Goal: Information Seeking & Learning: Learn about a topic

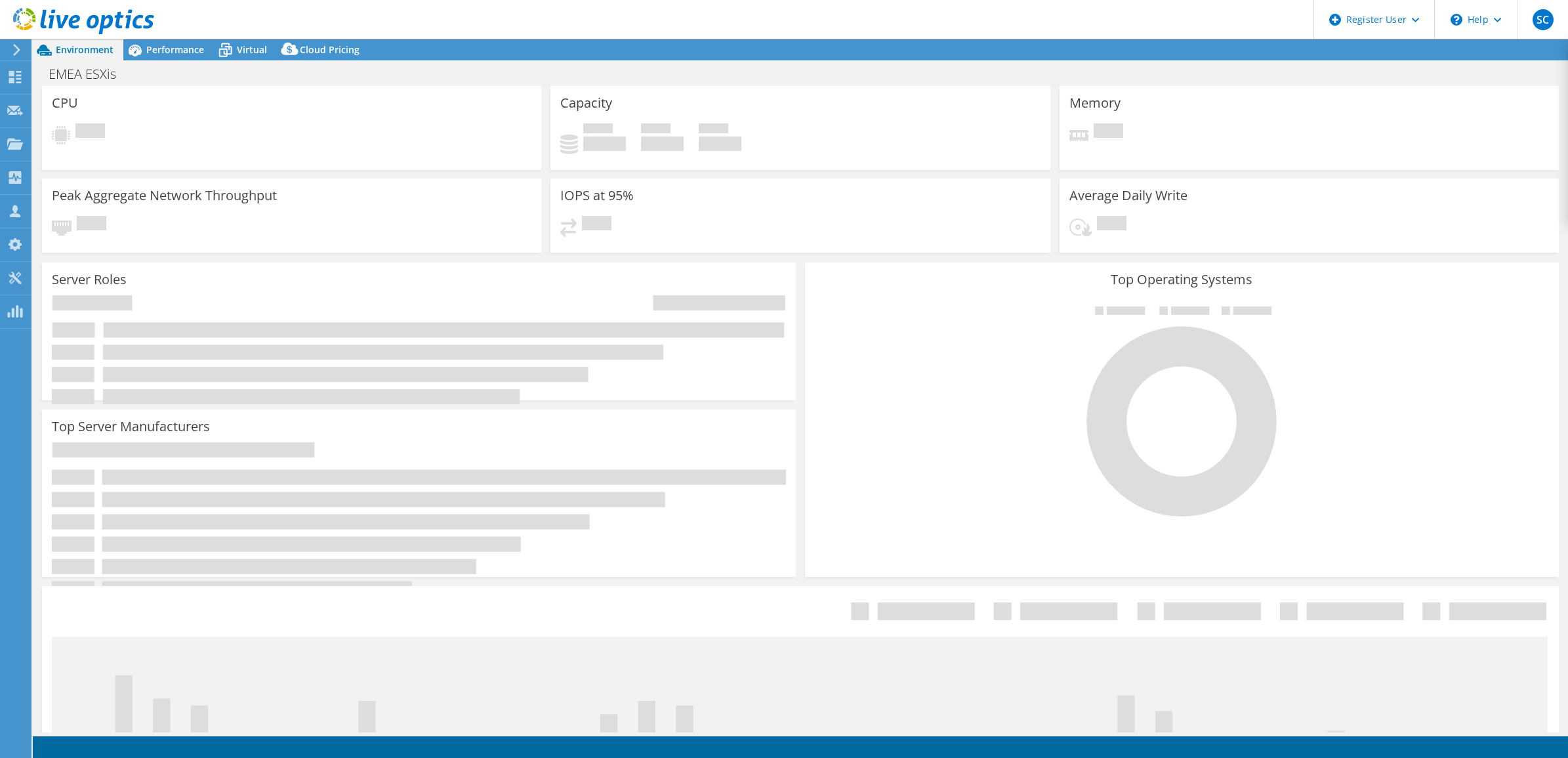
select select "USD"
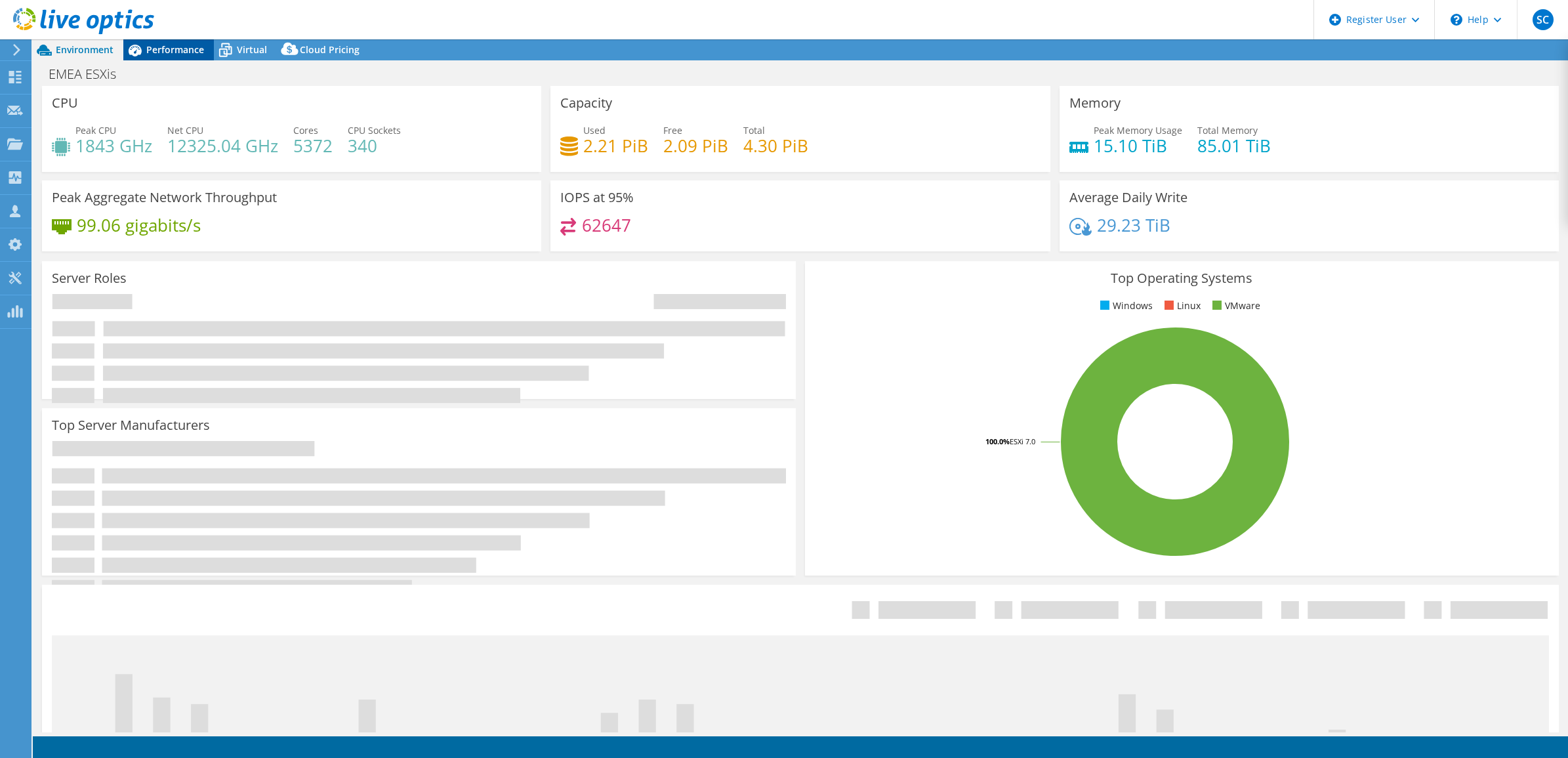
click at [168, 47] on span "Performance" at bounding box center [175, 49] width 58 height 13
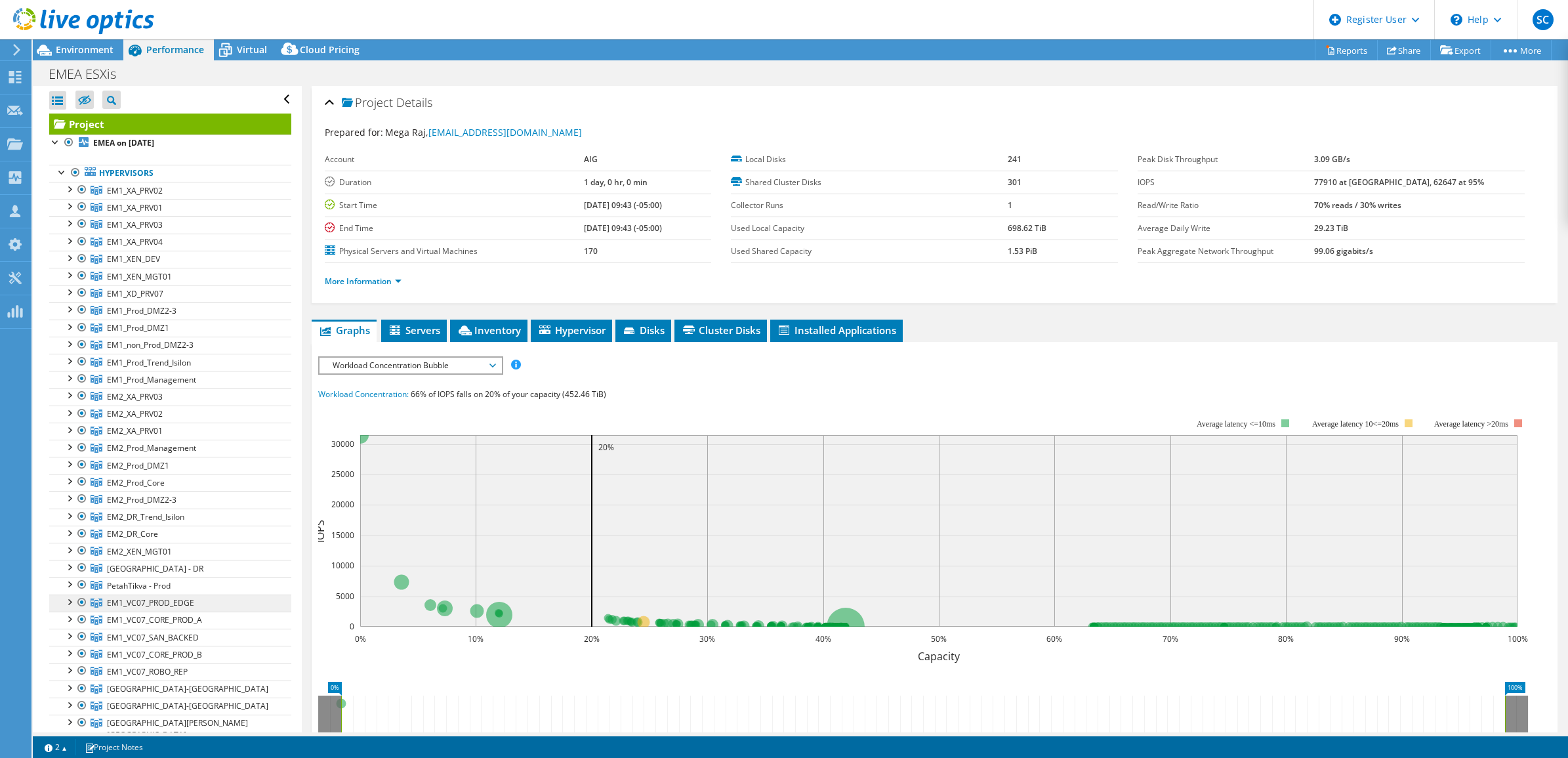
drag, startPoint x: 153, startPoint y: 605, endPoint x: 194, endPoint y: 598, distance: 41.6
click at [153, 196] on span "EM1_VC07_PROD_EDGE" at bounding box center [135, 191] width 56 height 11
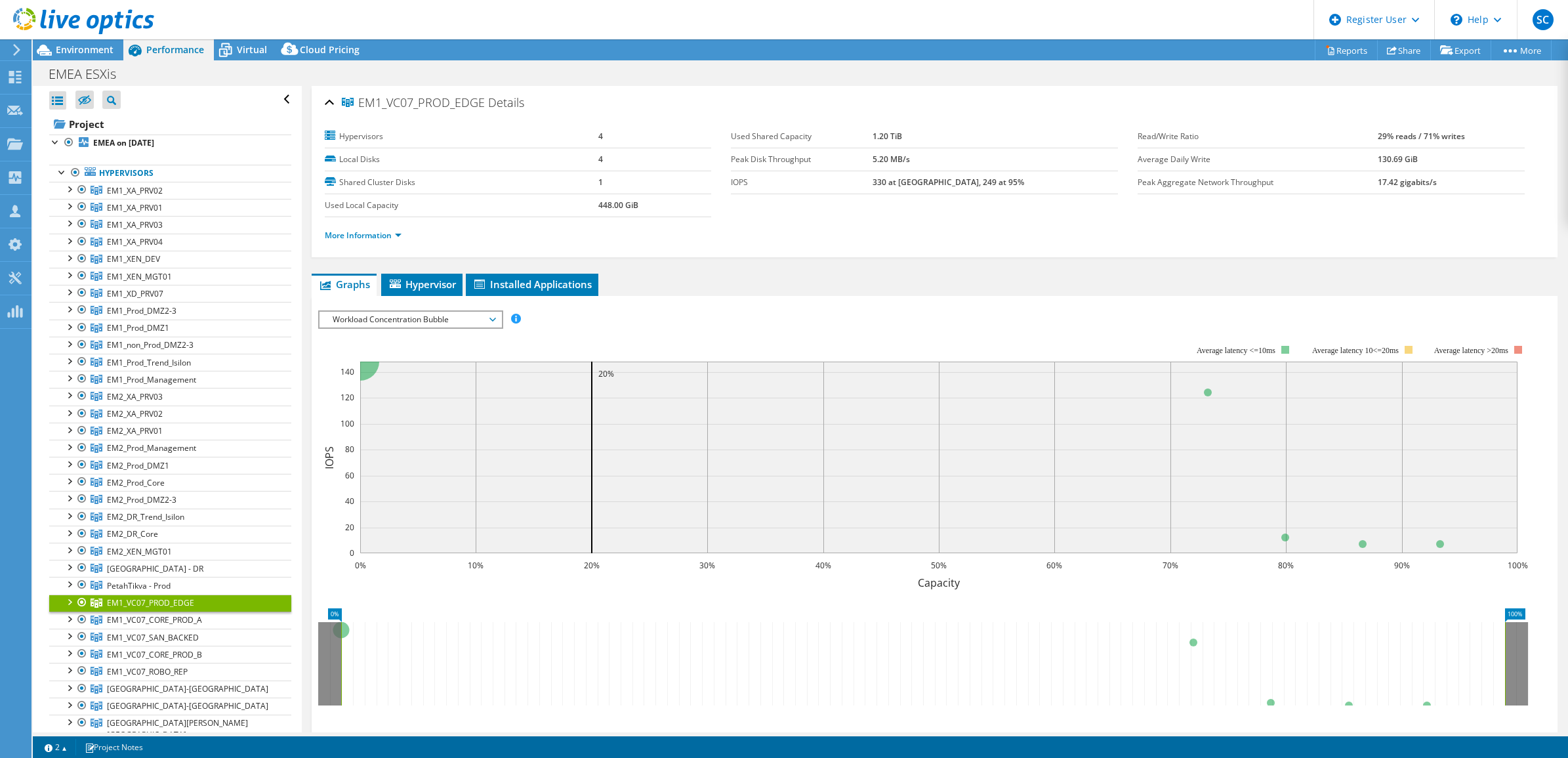
click at [70, 602] on div at bounding box center [68, 601] width 14 height 14
drag, startPoint x: 134, startPoint y: 624, endPoint x: 323, endPoint y: 550, distance: 203.0
click at [134, 624] on link "[DOMAIN_NAME]" at bounding box center [170, 619] width 242 height 17
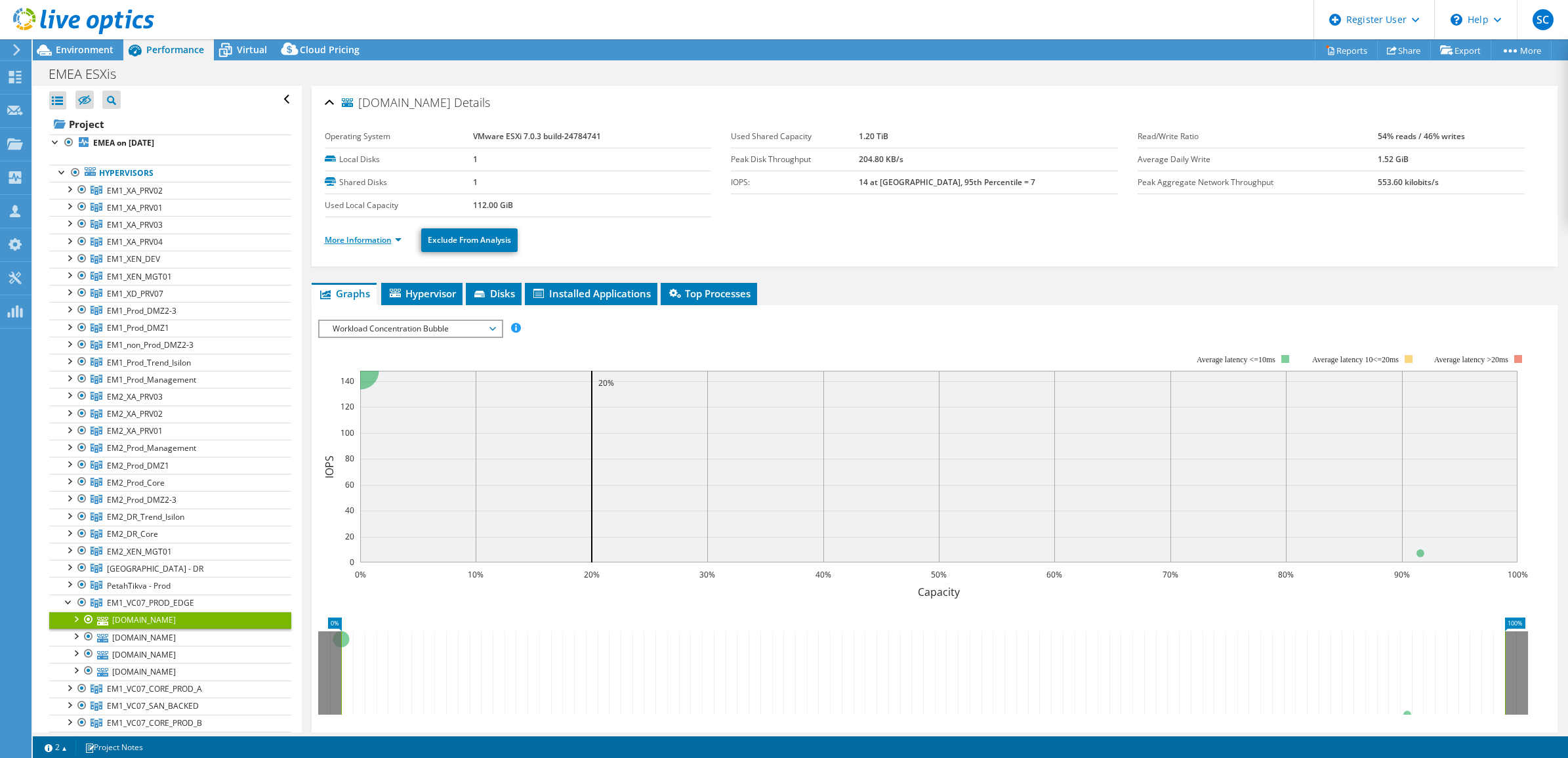
click at [393, 238] on link "More Information" at bounding box center [363, 240] width 77 height 11
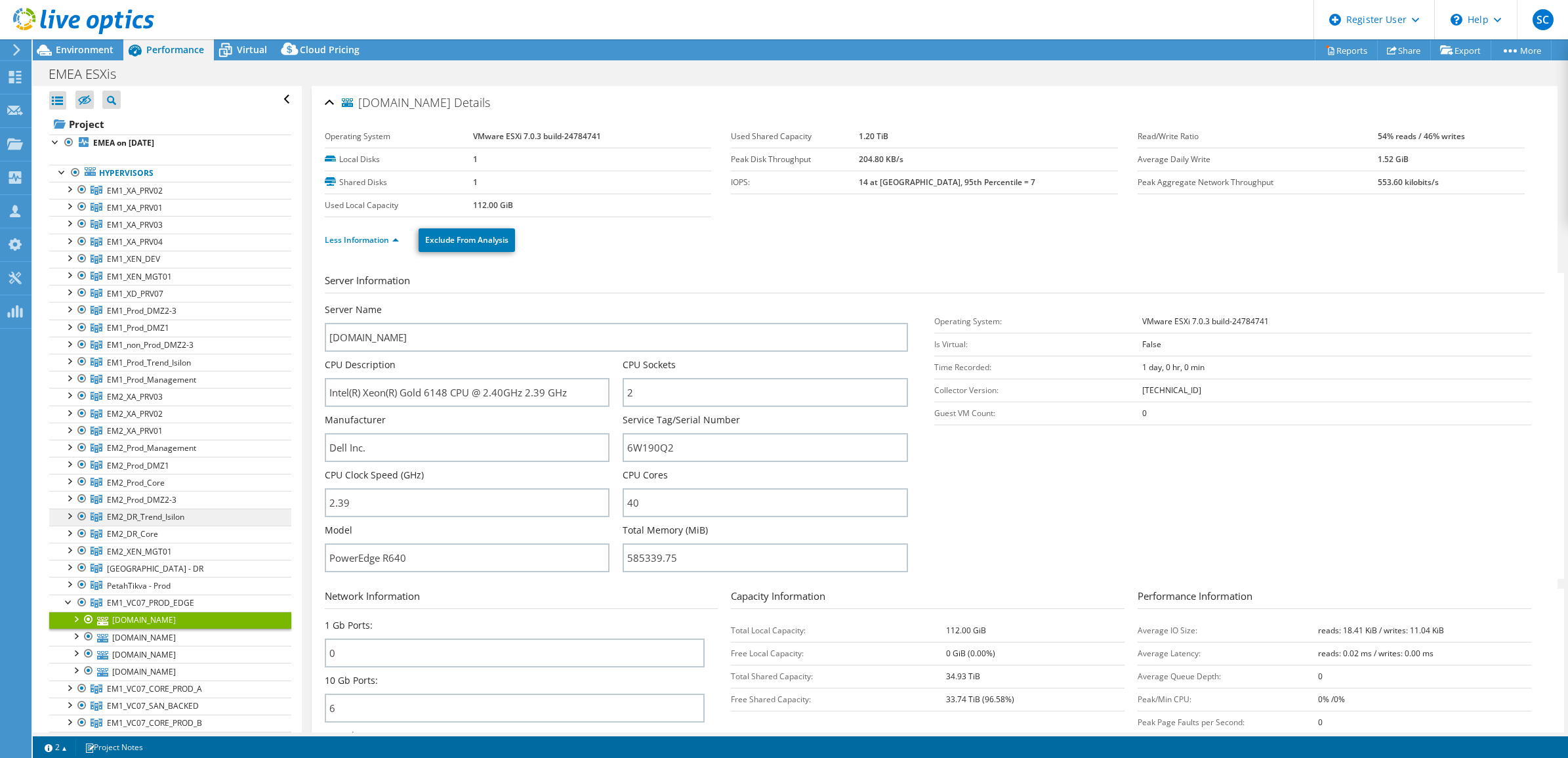
click at [130, 196] on span "EM2_DR_Trend_Isilon" at bounding box center [135, 191] width 56 height 11
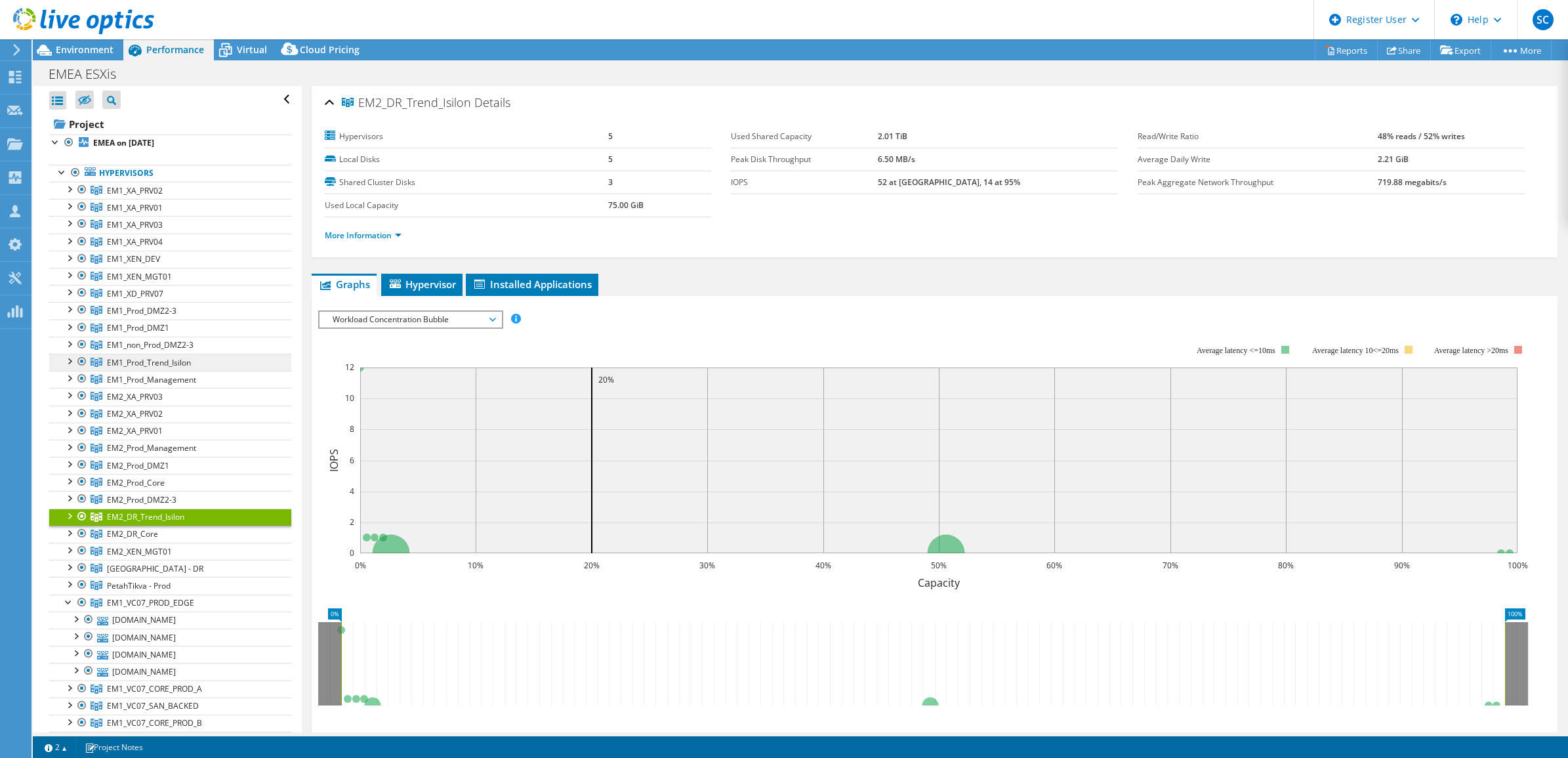
click at [126, 196] on span "EM1_Prod_Trend_Isilon" at bounding box center [135, 191] width 56 height 11
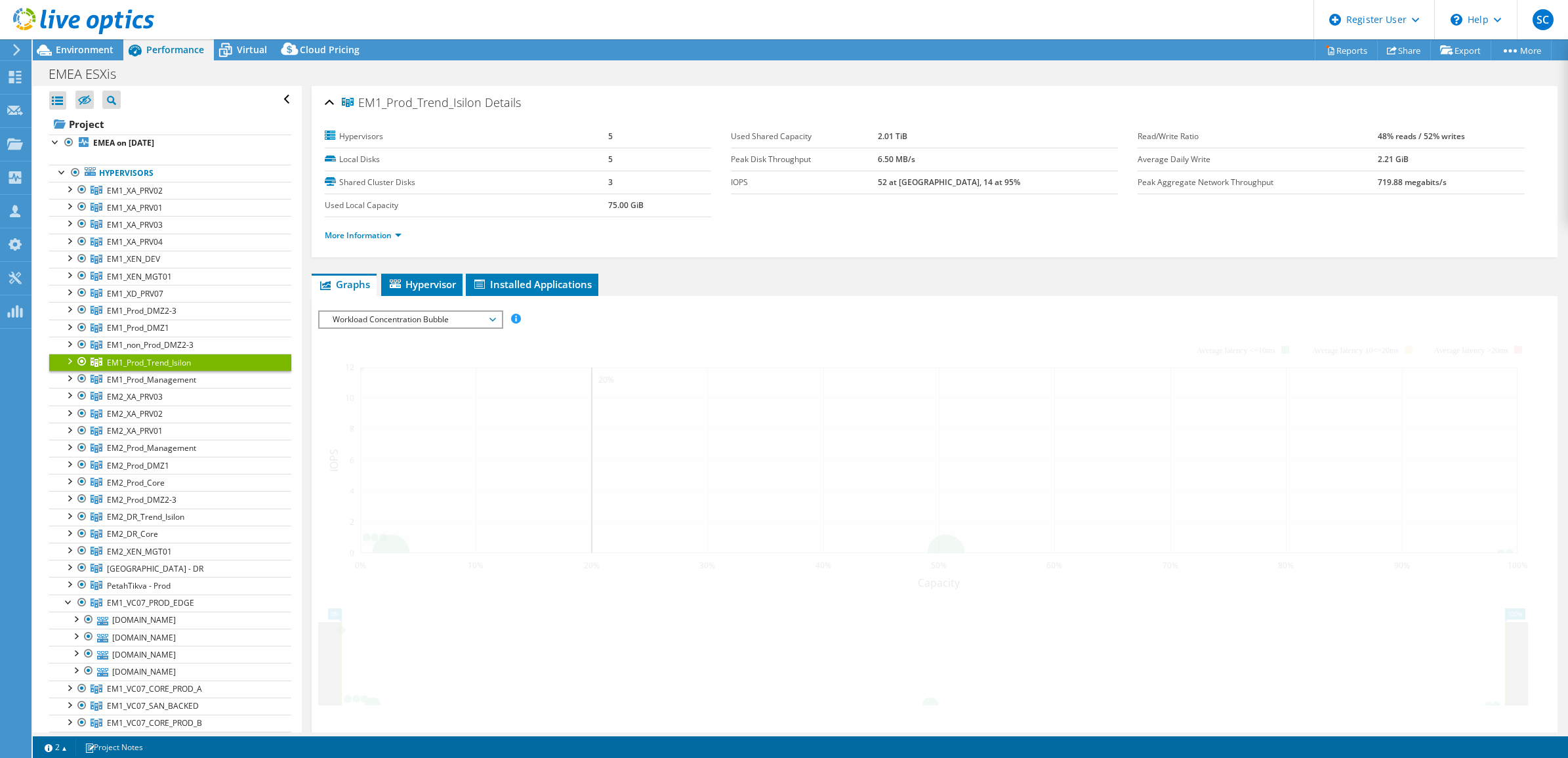
click at [67, 365] on div at bounding box center [68, 360] width 14 height 14
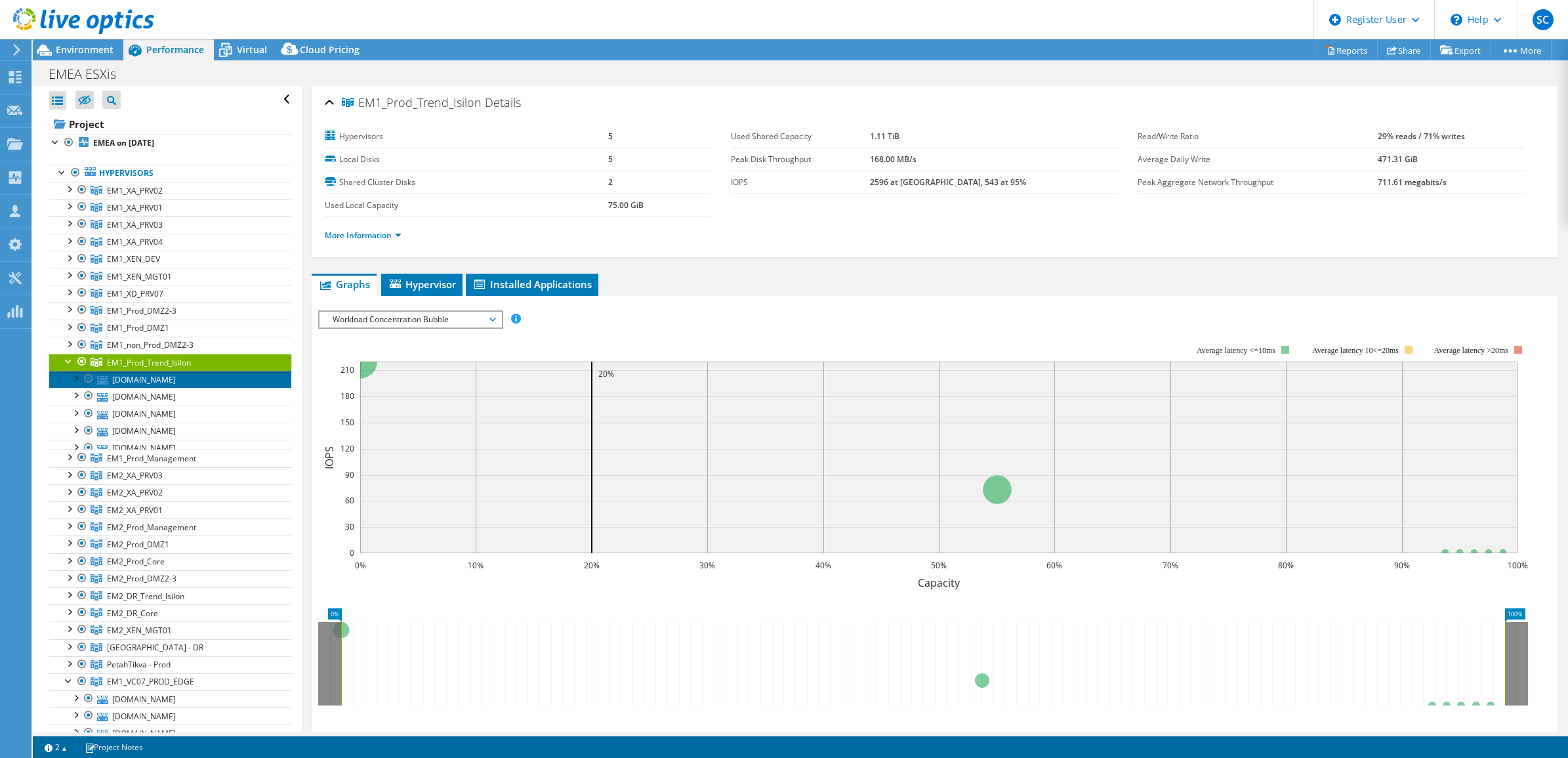
click at [146, 385] on link "[DOMAIN_NAME]" at bounding box center [170, 378] width 242 height 17
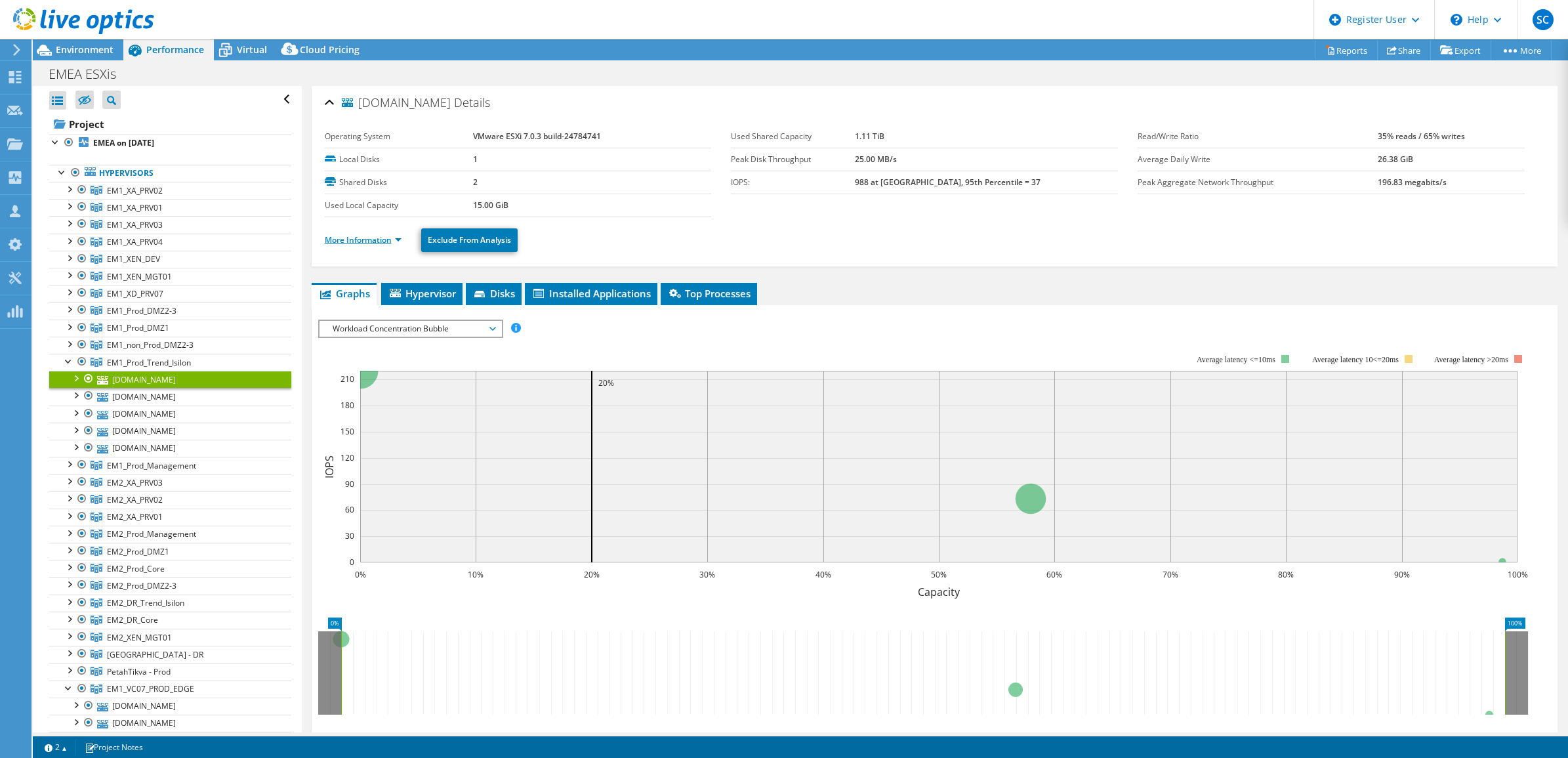
click at [374, 239] on link "More Information" at bounding box center [363, 240] width 77 height 11
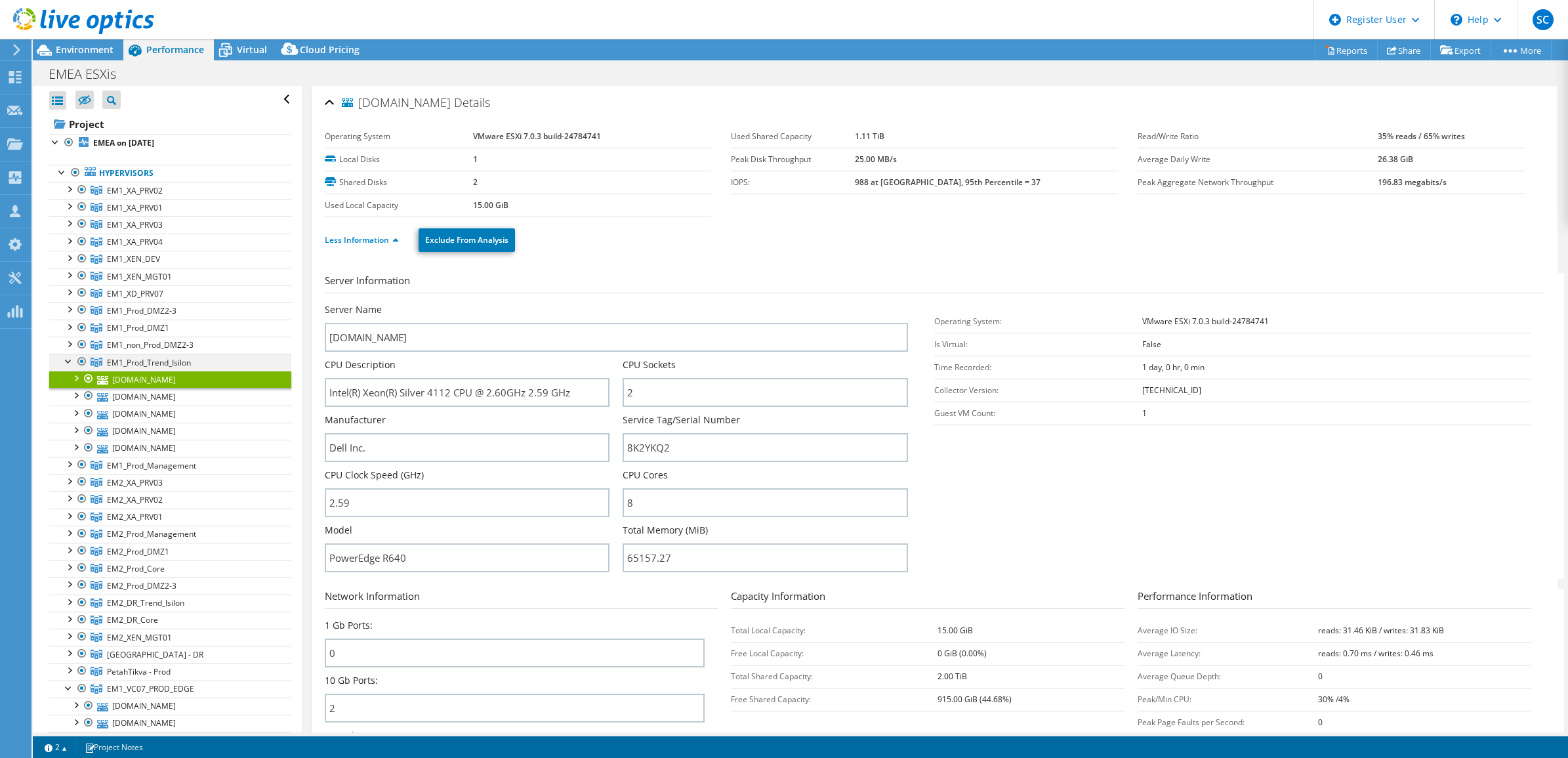
click at [67, 362] on div at bounding box center [68, 360] width 14 height 14
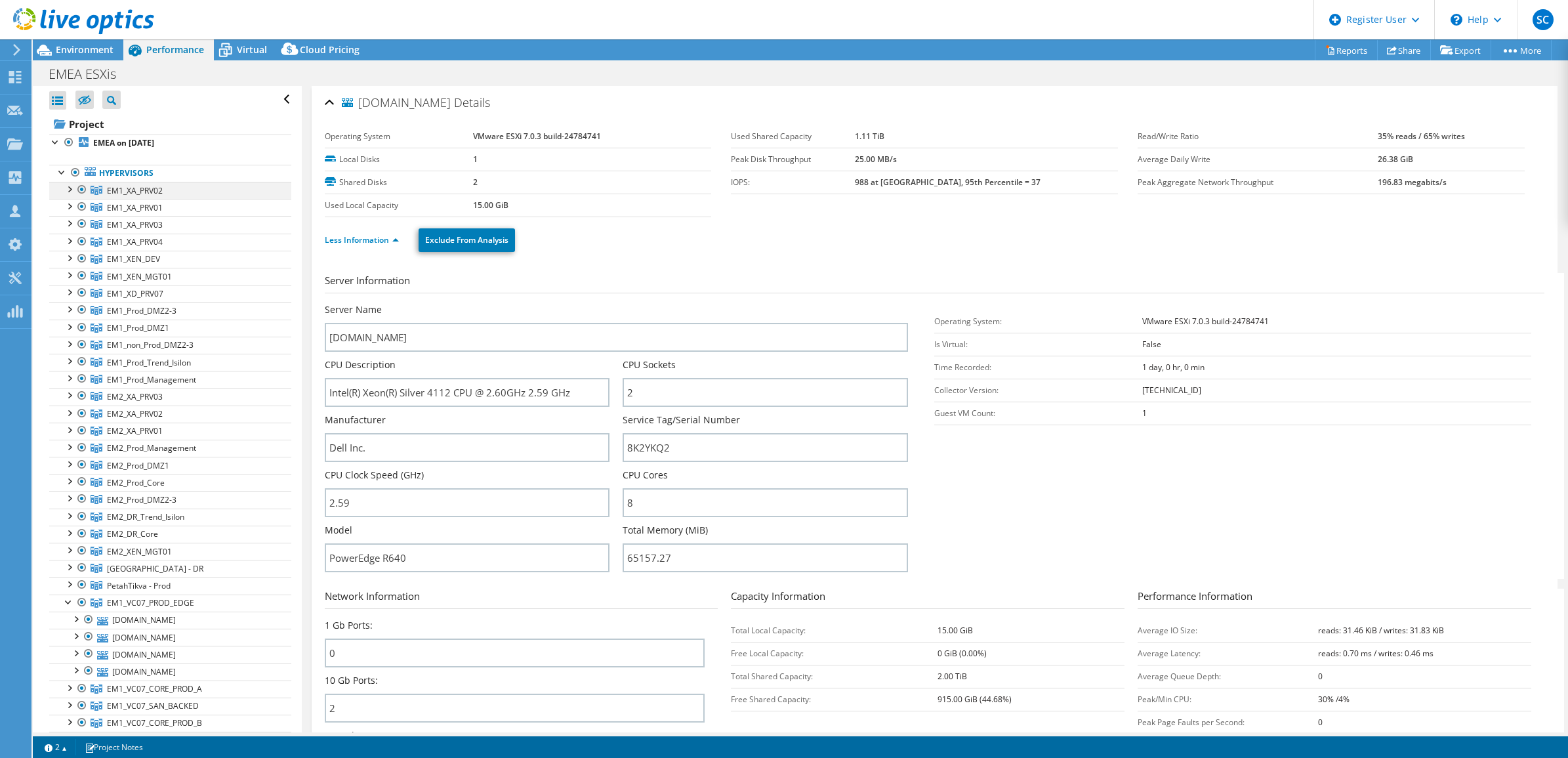
click at [66, 191] on div at bounding box center [68, 188] width 14 height 14
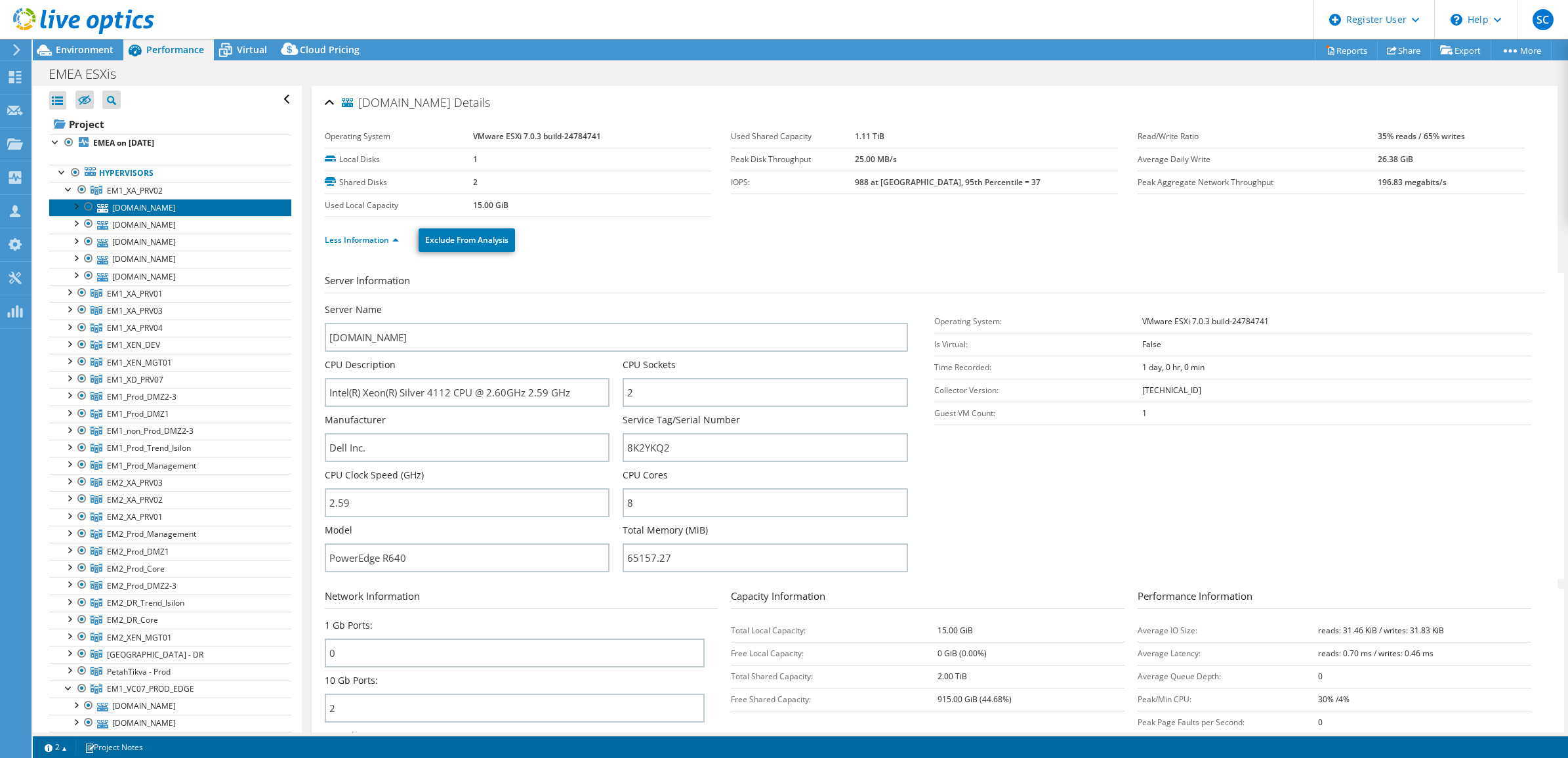
click at [168, 211] on link "[DOMAIN_NAME]" at bounding box center [170, 207] width 242 height 17
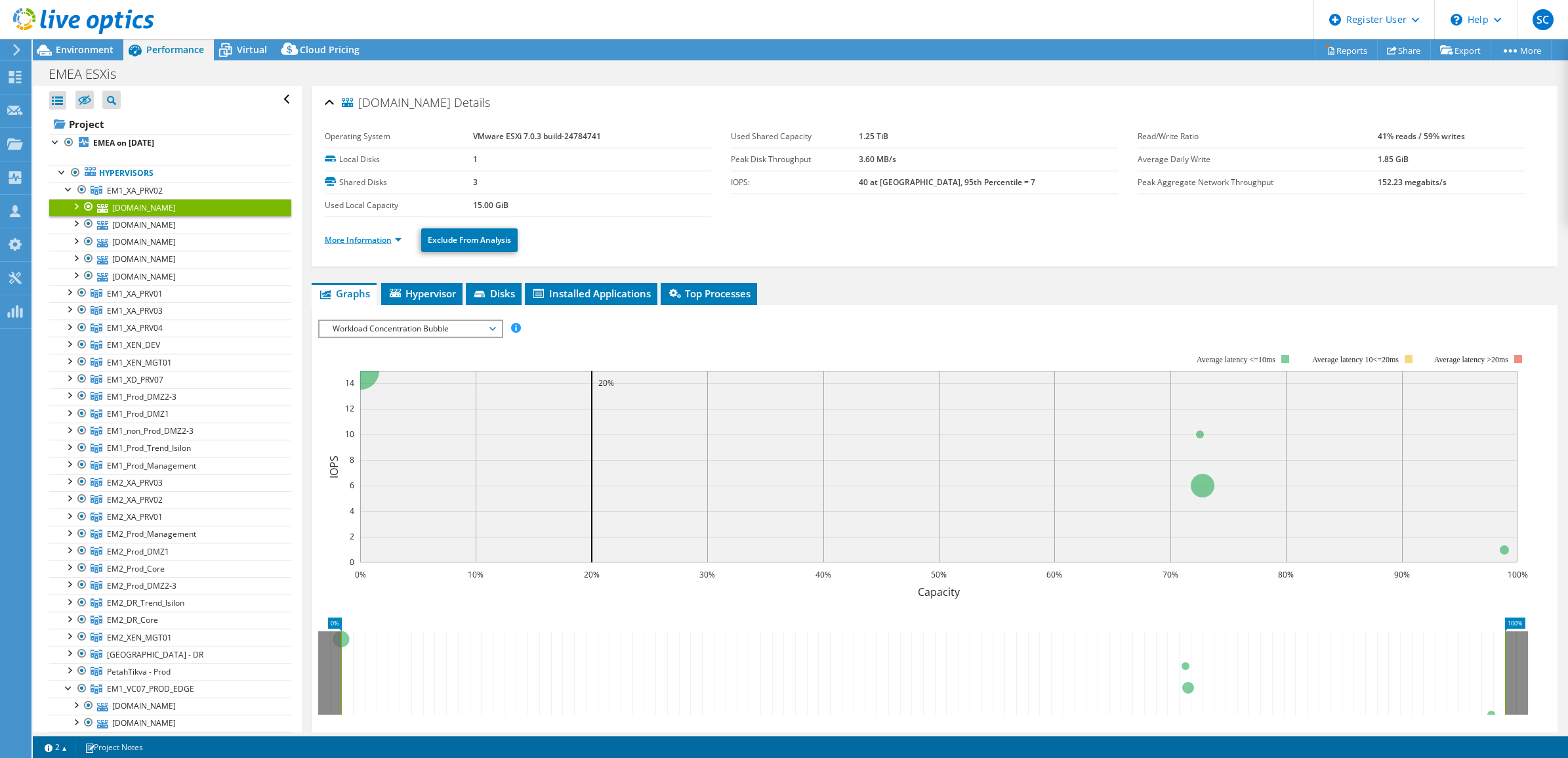
click at [382, 239] on link "More Information" at bounding box center [363, 240] width 77 height 11
